Goal: Information Seeking & Learning: Compare options

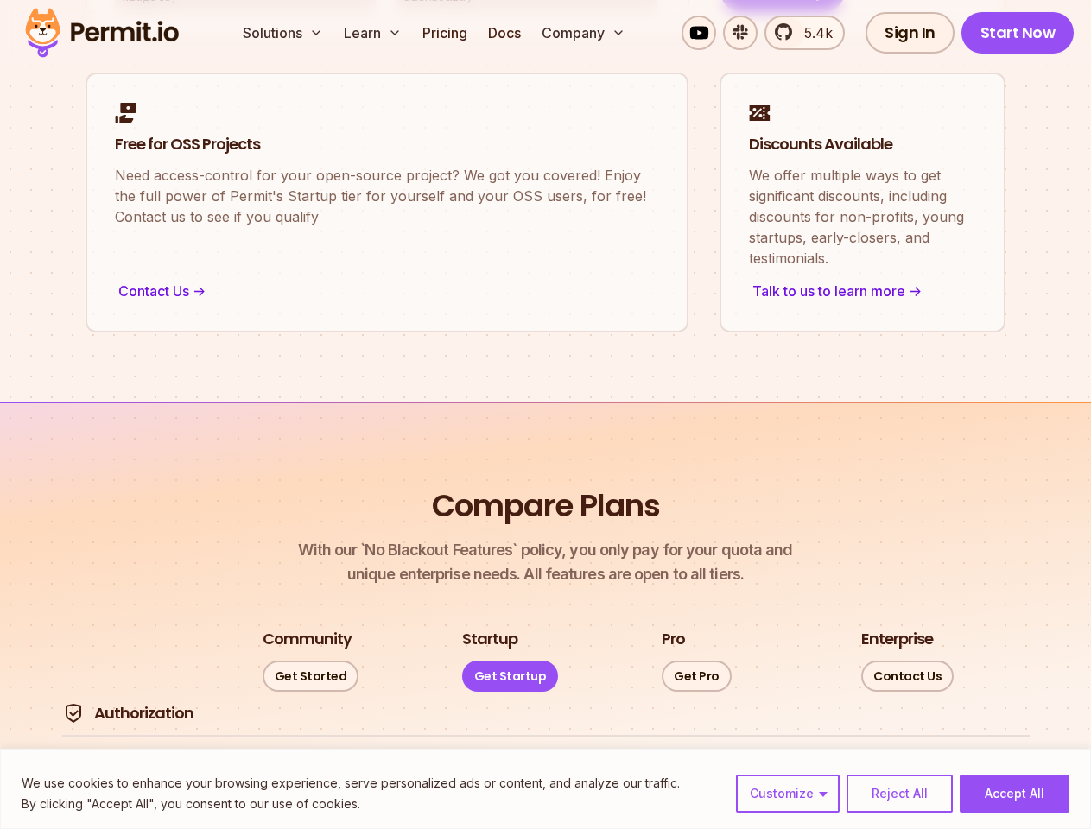
click at [789, 794] on button "Customize" at bounding box center [788, 794] width 104 height 38
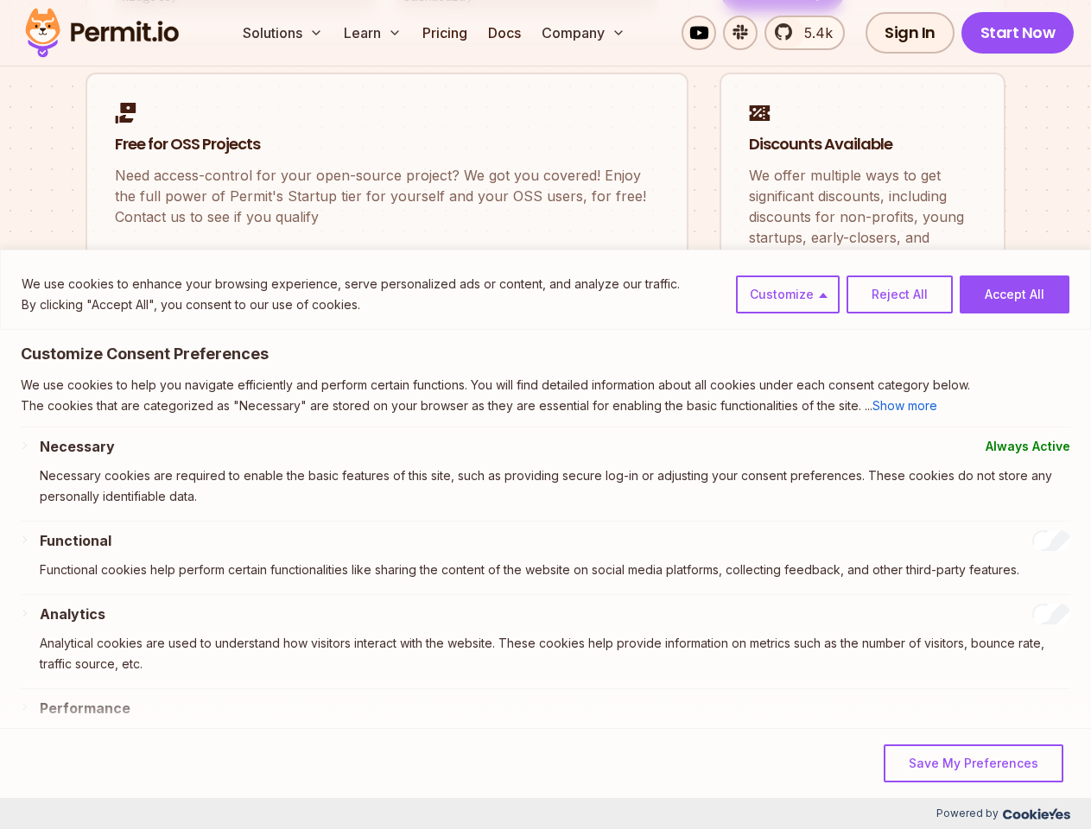
click at [899, 507] on p "Necessary cookies are required to enable the basic features of this site, such …" at bounding box center [555, 486] width 1031 height 41
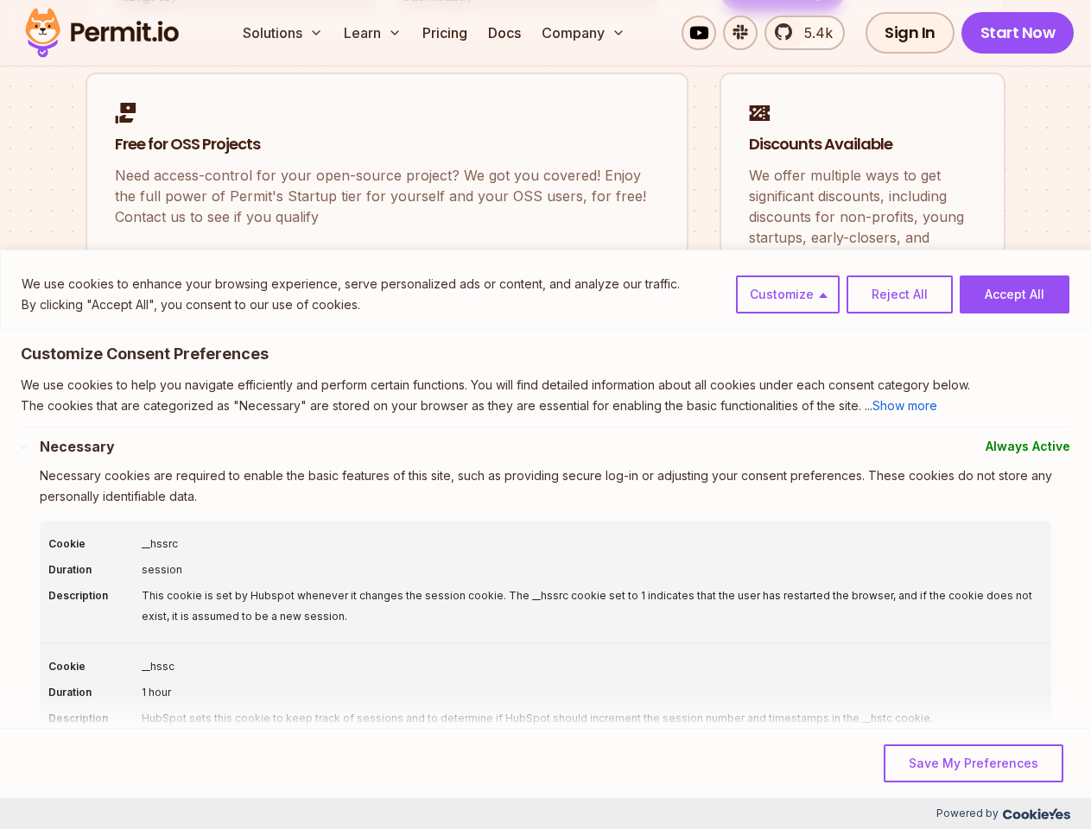
click at [1014, 627] on div "This cookie is set by Hubspot whenever it changes the session cookie. The __hss…" at bounding box center [592, 606] width 901 height 41
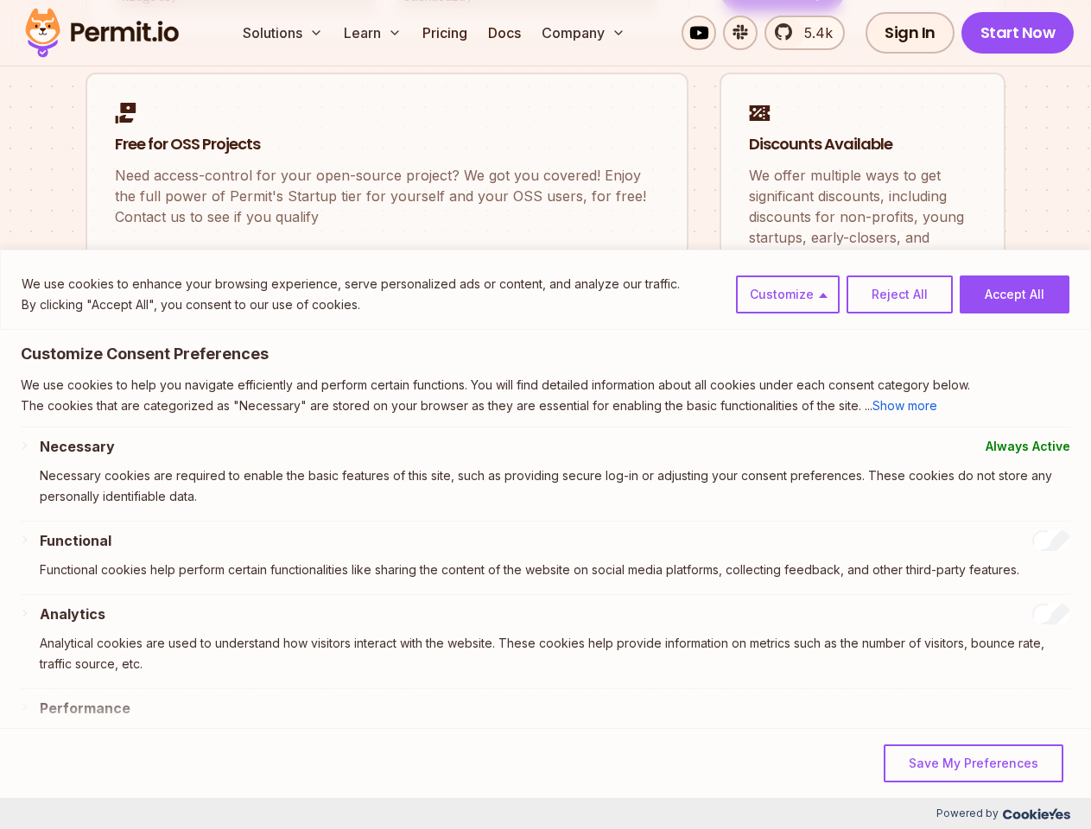
click at [284, 33] on button "Solutions" at bounding box center [283, 33] width 94 height 35
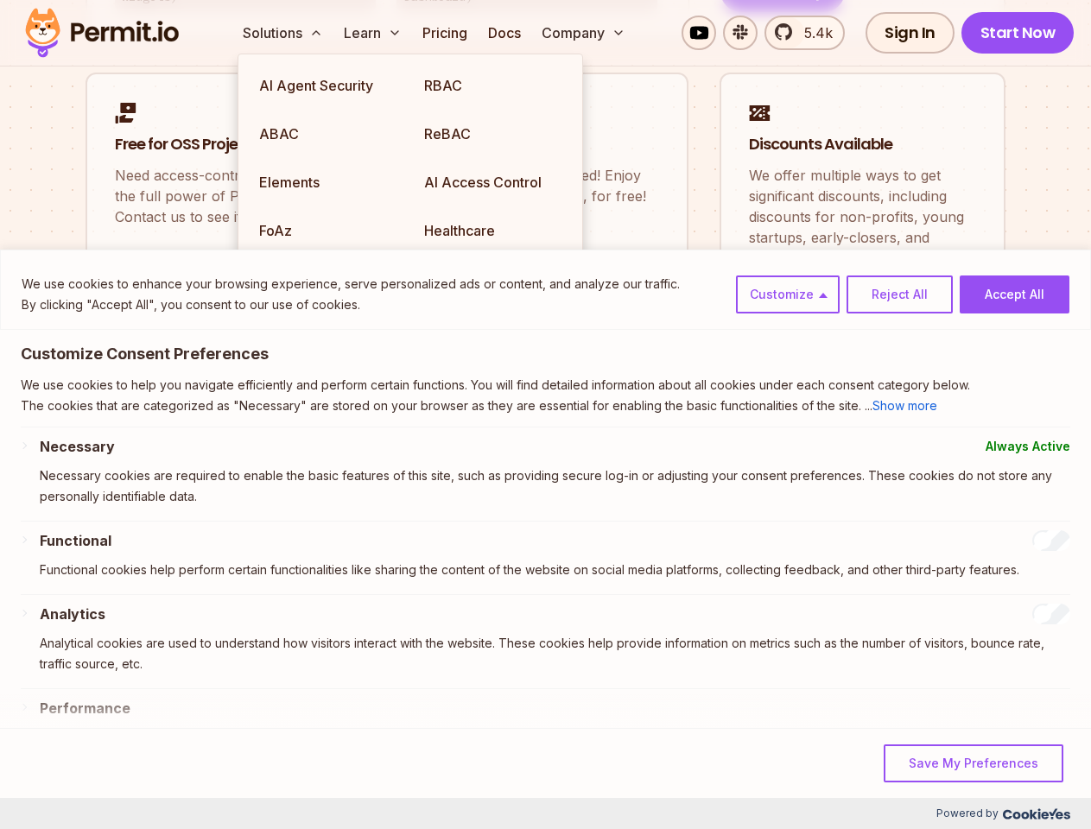
click at [374, 33] on button "Learn" at bounding box center [373, 33] width 72 height 35
click at [585, 33] on button "Company" at bounding box center [584, 33] width 98 height 35
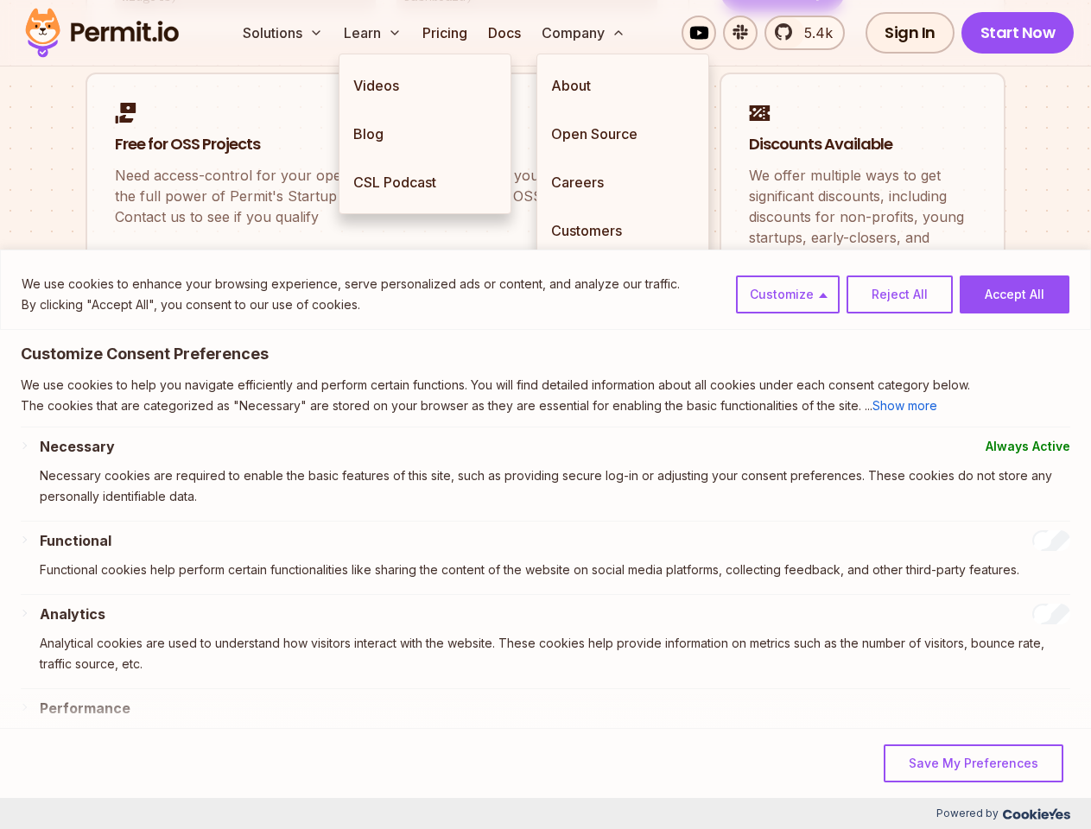
click at [100, 326] on div "We use cookies to enhance your browsing experience, serve personalized ads or c…" at bounding box center [545, 290] width 1091 height 80
click at [121, 526] on div "Necessary Always Active Necessary cookies are required to enable the basic feat…" at bounding box center [546, 682] width 1050 height 493
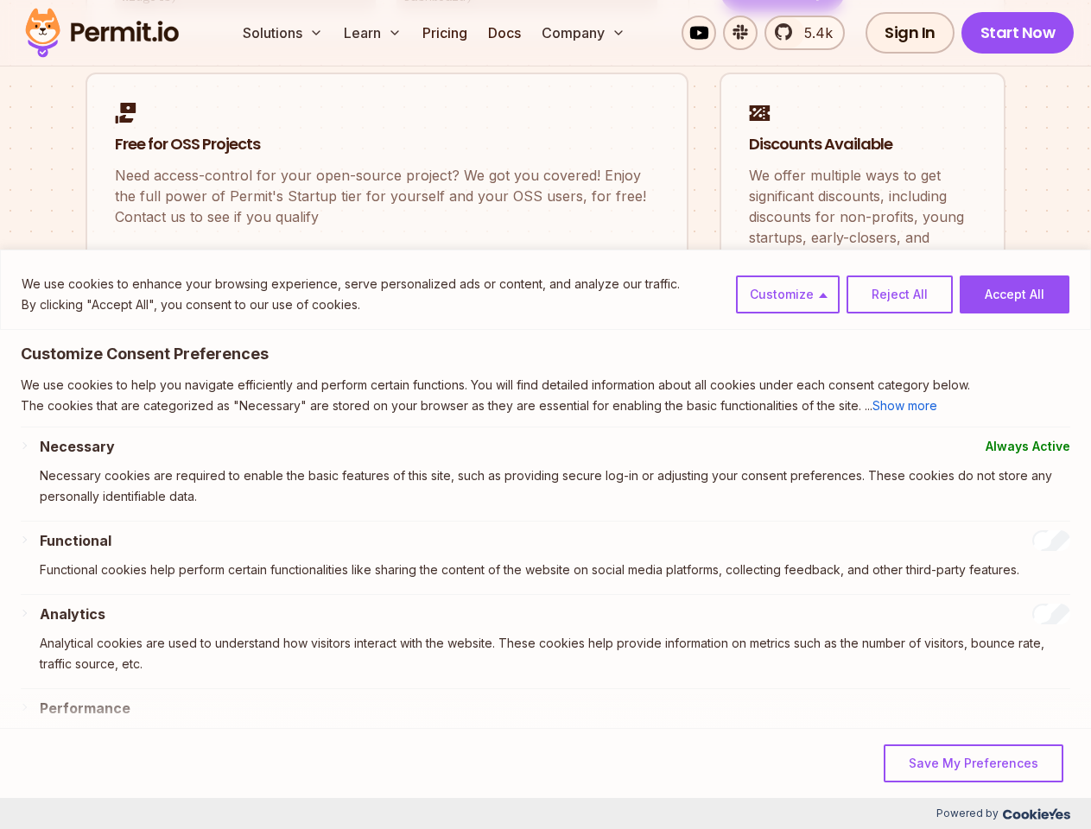
click at [136, 676] on div "Analytics Analytical cookies are used to understand how visitors interact with …" at bounding box center [555, 646] width 1031 height 85
